Goal: Find specific page/section: Find specific page/section

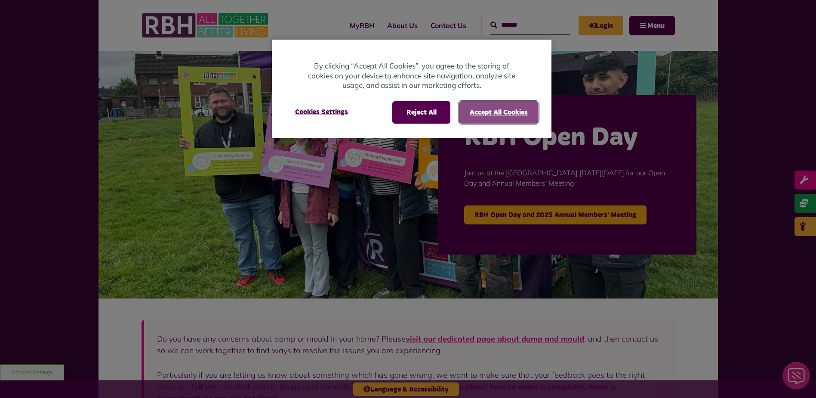
click at [481, 117] on button "Accept All Cookies" at bounding box center [499, 112] width 80 height 22
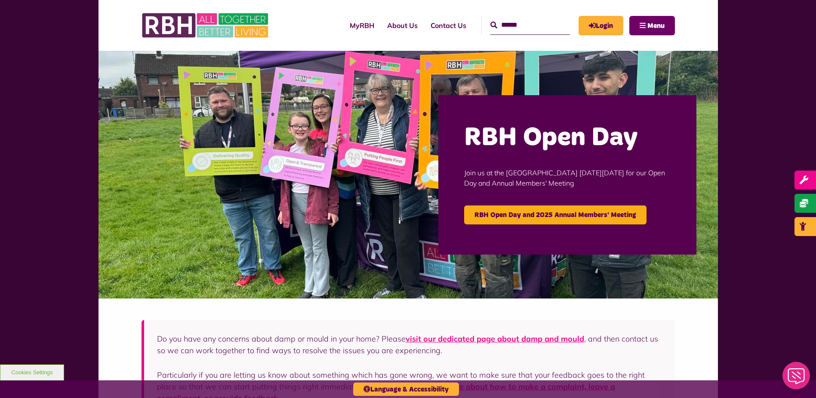
click at [670, 26] on button "Menu" at bounding box center [652, 25] width 46 height 19
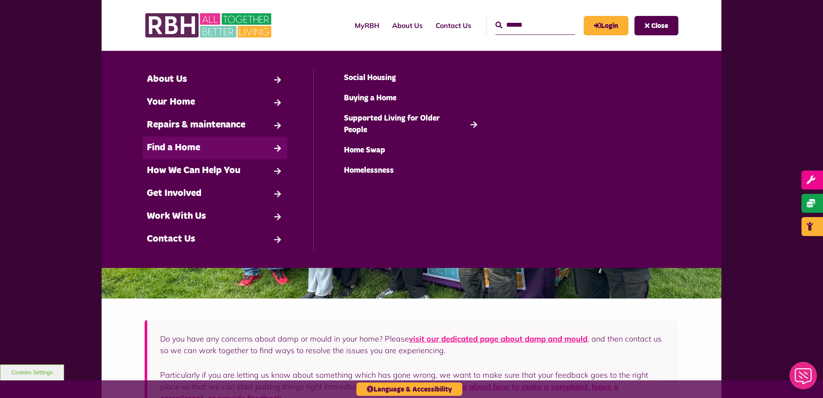
click at [275, 151] on link "Find a Home" at bounding box center [214, 147] width 145 height 23
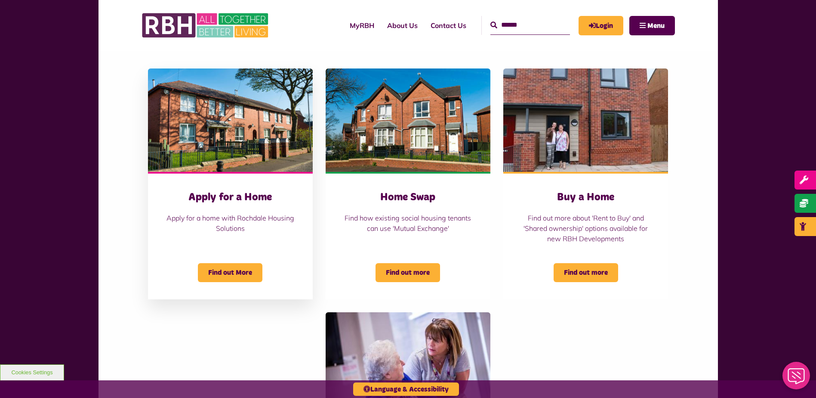
scroll to position [387, 0]
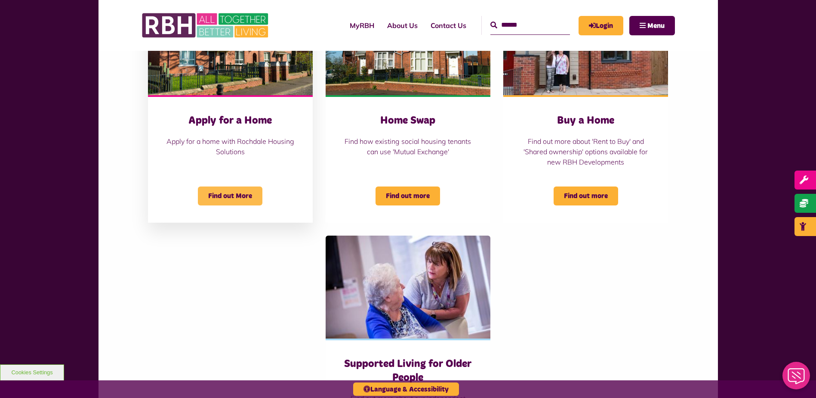
click at [228, 202] on span "Find out More" at bounding box center [230, 195] width 65 height 19
